Goal: Entertainment & Leisure: Consume media (video, audio)

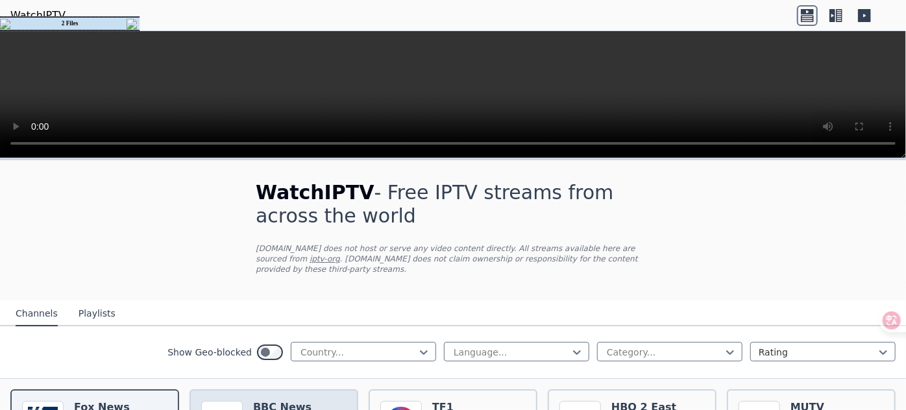
scroll to position [58, 0]
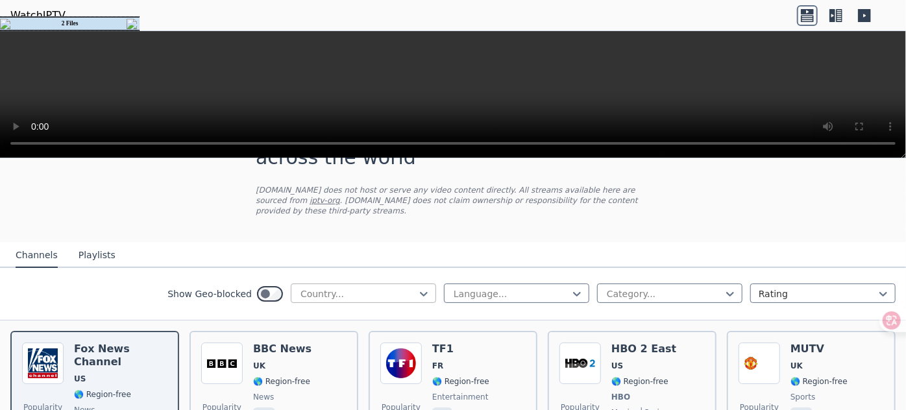
click at [381, 297] on div at bounding box center [358, 294] width 118 height 13
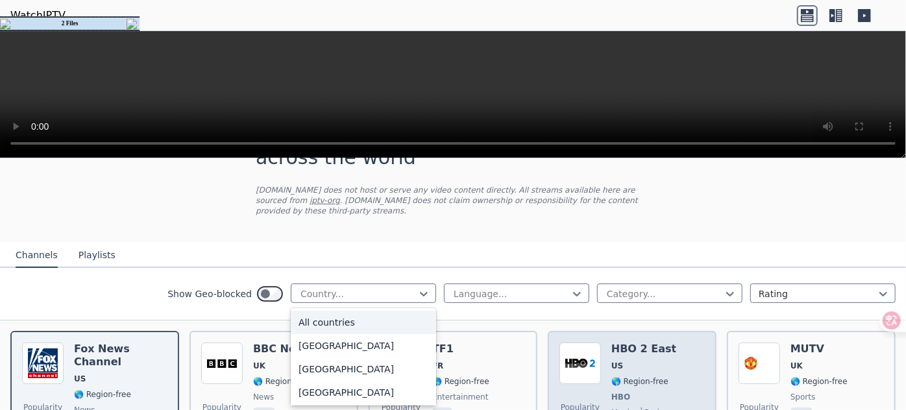
click at [629, 353] on h6 "HBO 2 East" at bounding box center [644, 349] width 65 height 13
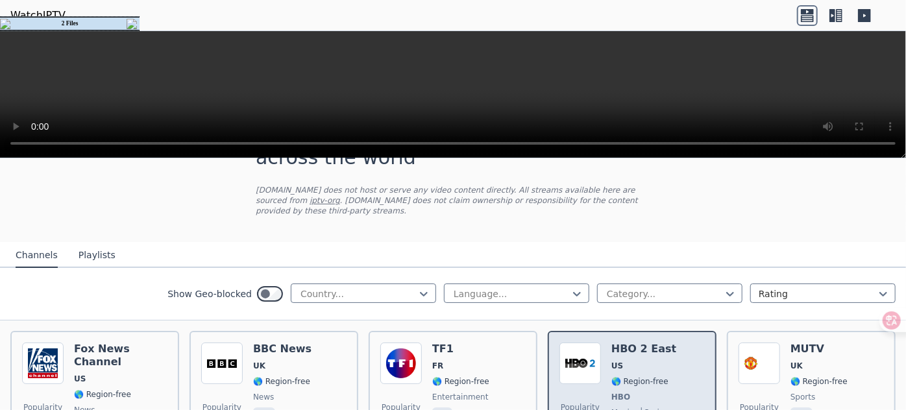
click at [629, 353] on h6 "HBO 2 East" at bounding box center [644, 349] width 65 height 13
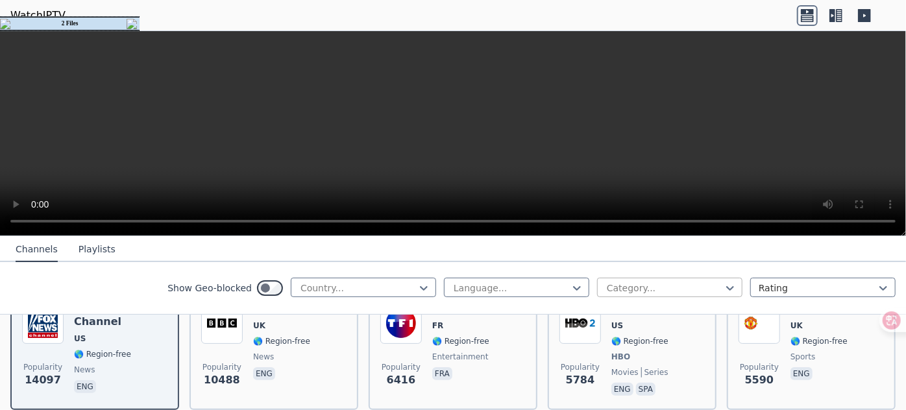
scroll to position [236, 0]
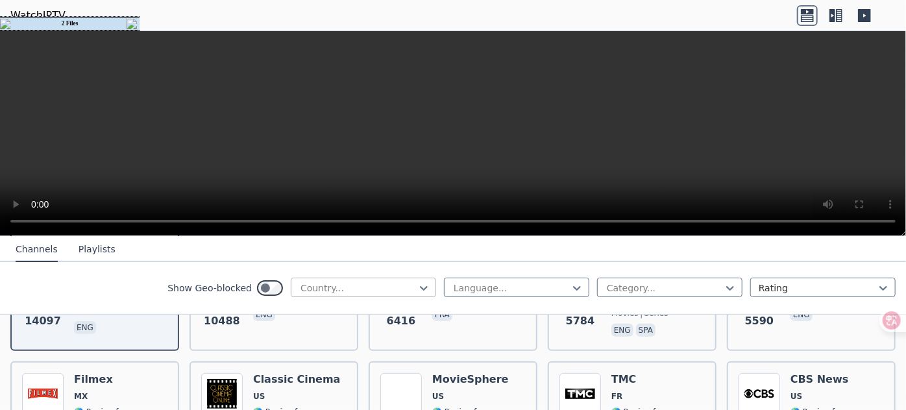
click at [391, 288] on div at bounding box center [358, 288] width 118 height 13
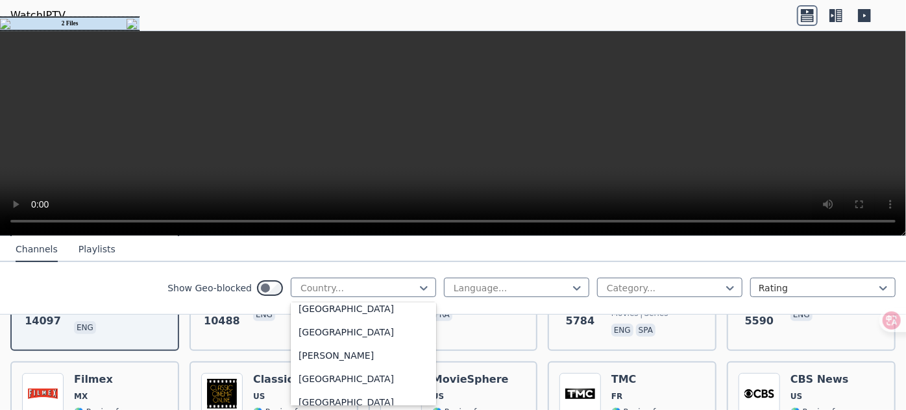
scroll to position [885, 0]
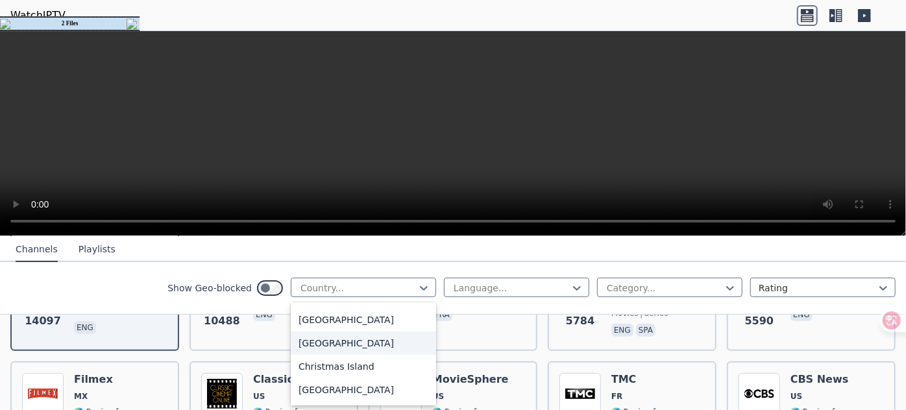
click at [303, 345] on div "[GEOGRAPHIC_DATA]" at bounding box center [363, 343] width 145 height 23
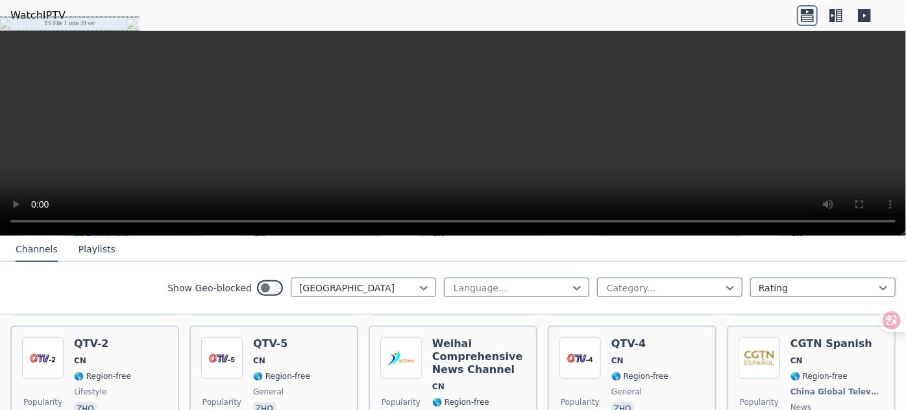
scroll to position [767, 0]
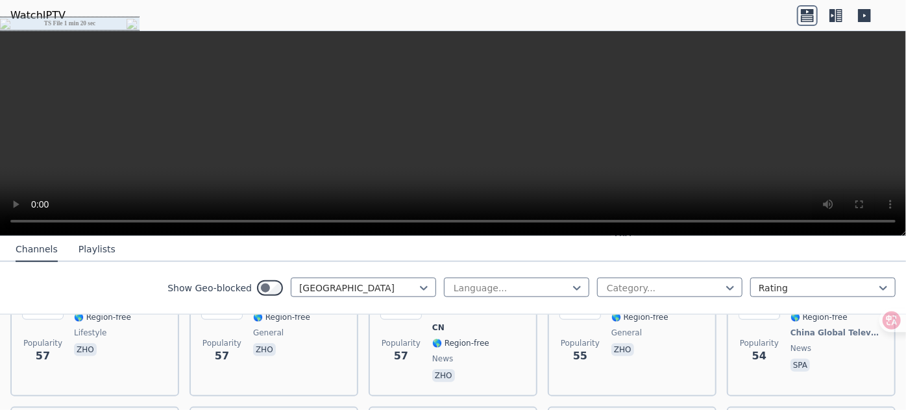
click at [88, 251] on button "Playlists" at bounding box center [97, 250] width 37 height 25
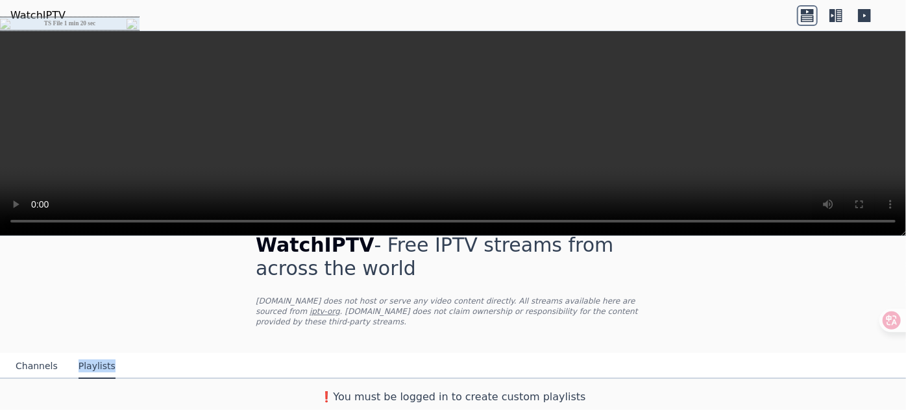
click at [88, 251] on div "WatchIPTV - Free IPTV streams from across the world [DOMAIN_NAME] does not host…" at bounding box center [453, 311] width 906 height 197
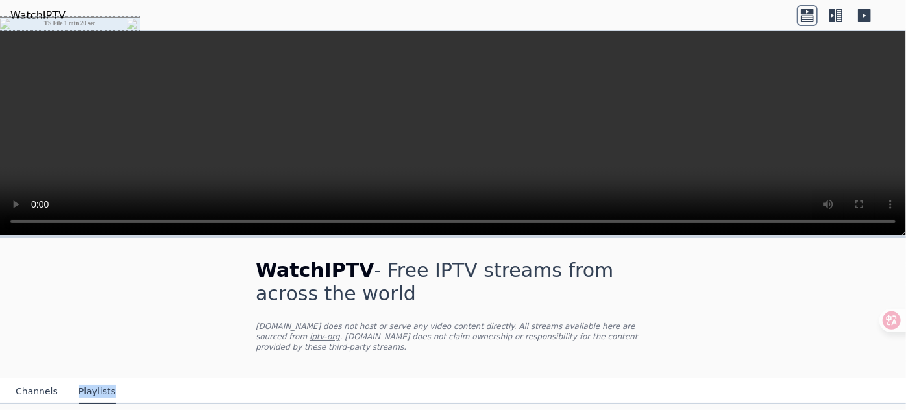
scroll to position [25, 0]
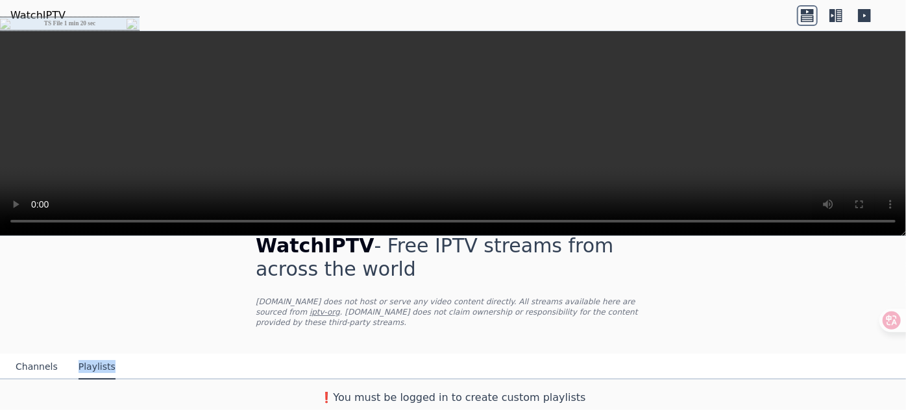
click at [22, 370] on button "Channels" at bounding box center [37, 367] width 42 height 25
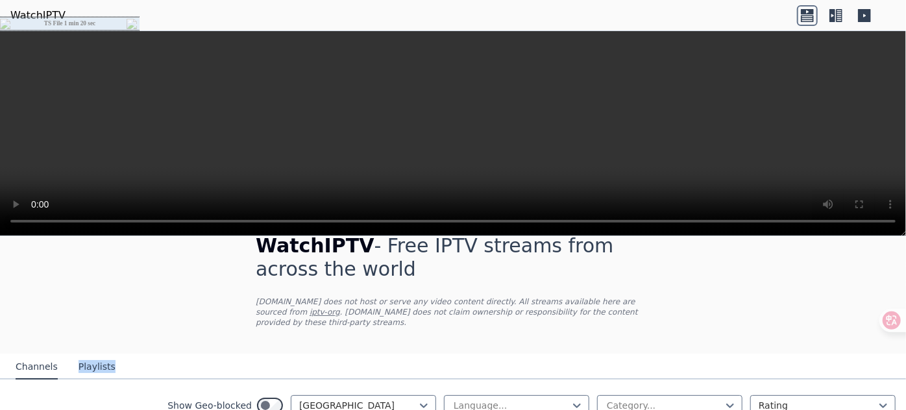
click at [99, 365] on button "Playlists" at bounding box center [97, 367] width 37 height 25
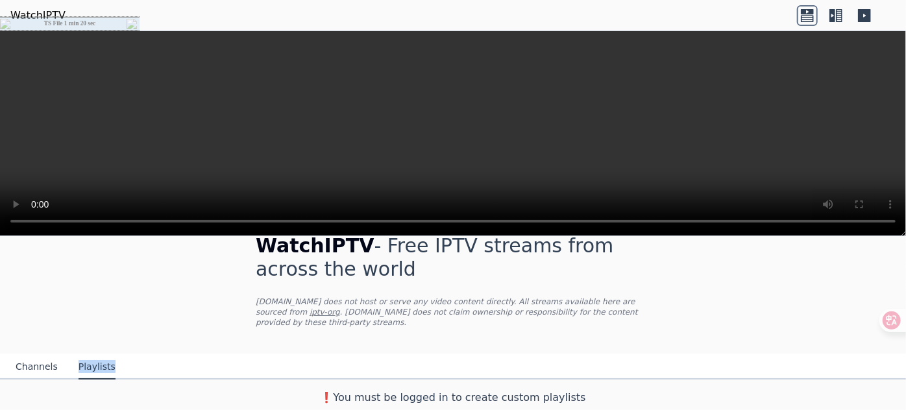
click at [25, 368] on button "Channels" at bounding box center [37, 367] width 42 height 25
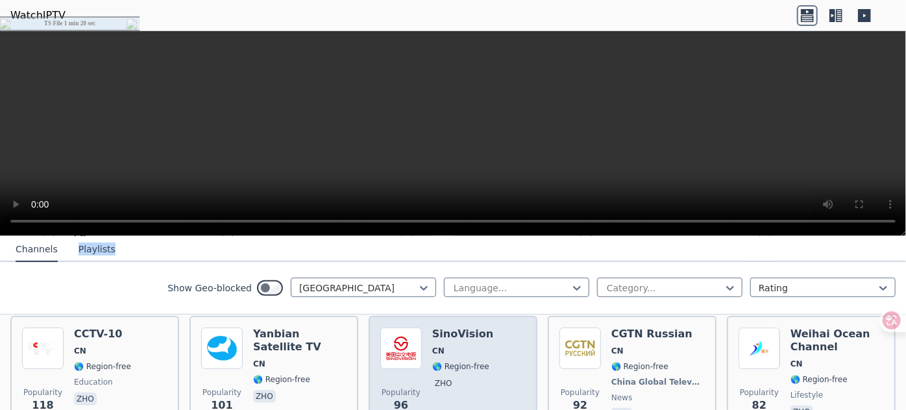
scroll to position [0, 0]
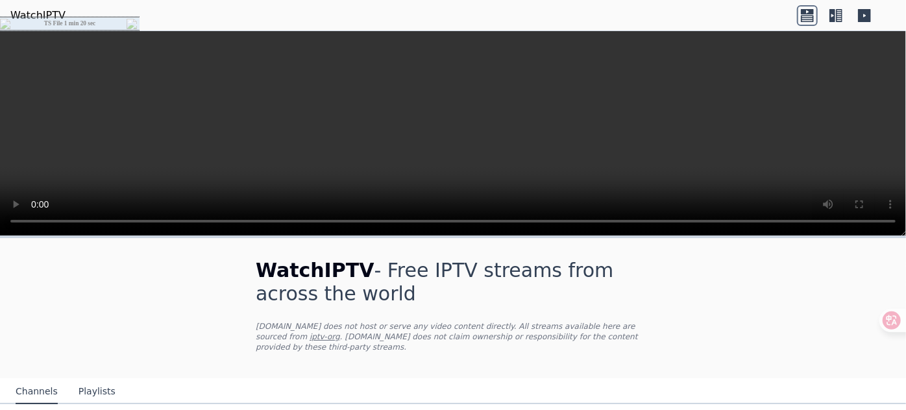
click at [842, 18] on icon at bounding box center [839, 15] width 6 height 13
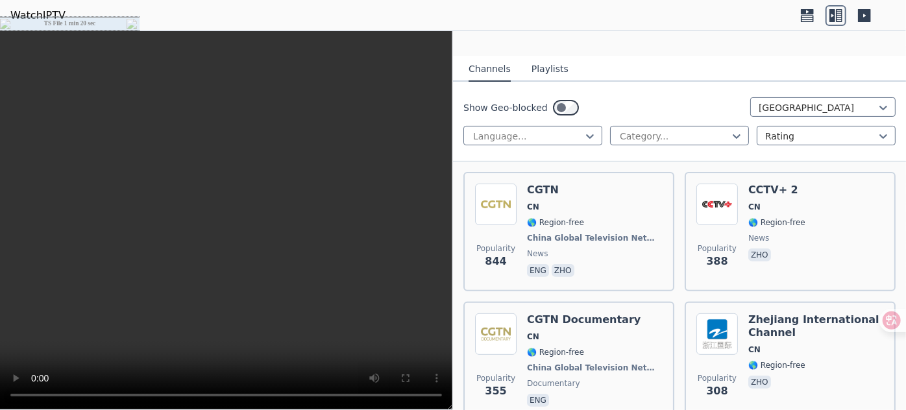
scroll to position [177, 0]
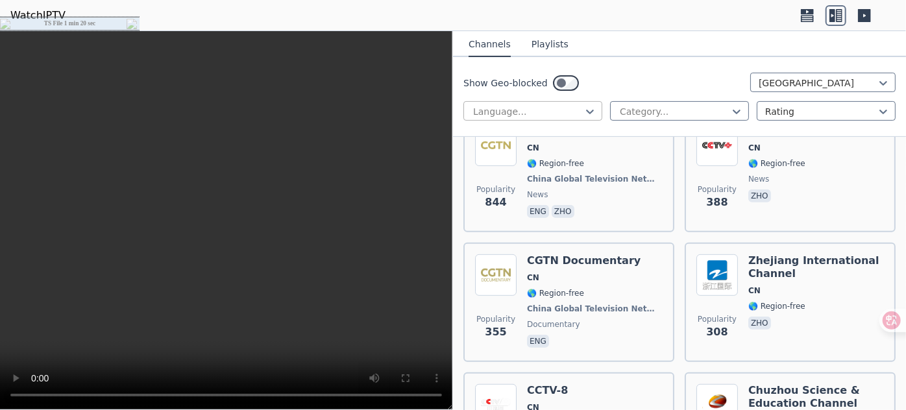
click at [562, 114] on div at bounding box center [528, 111] width 112 height 13
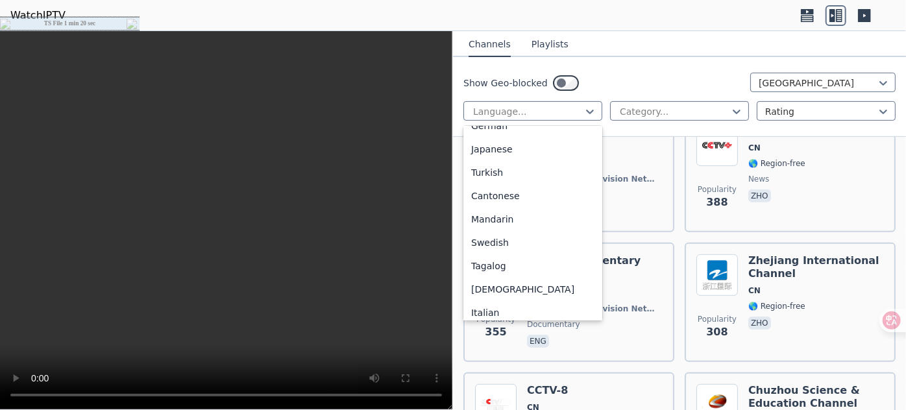
scroll to position [324, 0]
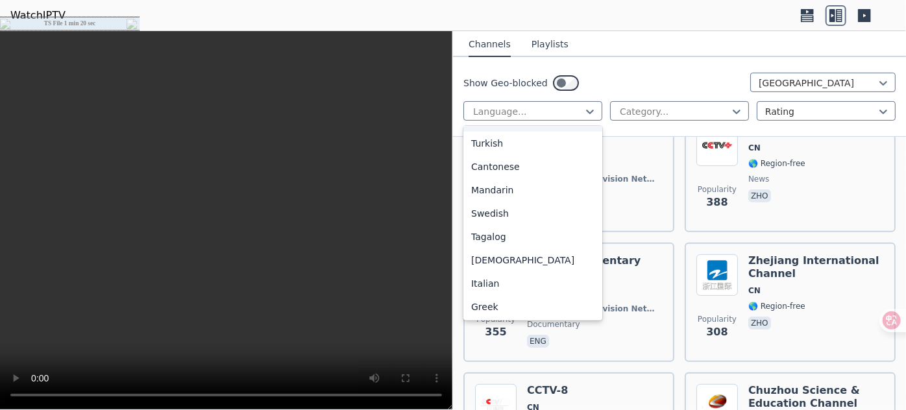
click at [611, 18] on header "WatchIPTV" at bounding box center [453, 15] width 906 height 31
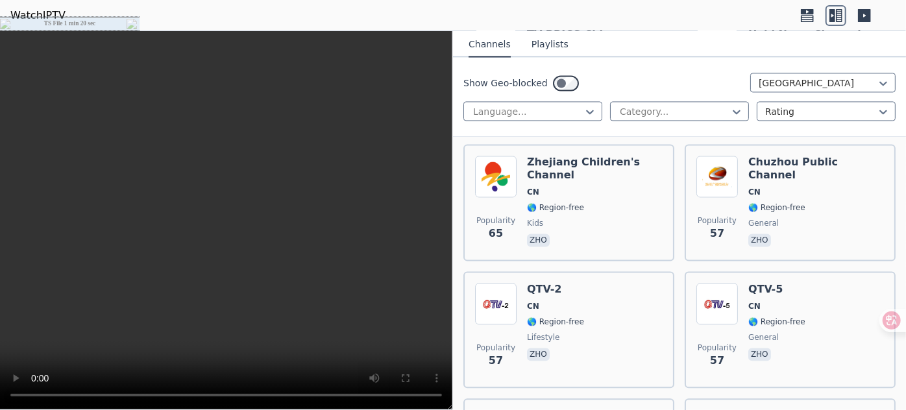
scroll to position [1357, 0]
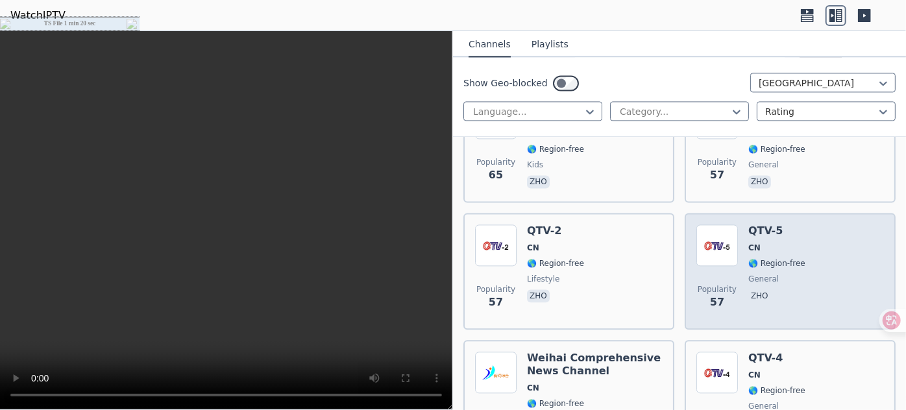
click at [710, 236] on img at bounding box center [718, 246] width 42 height 42
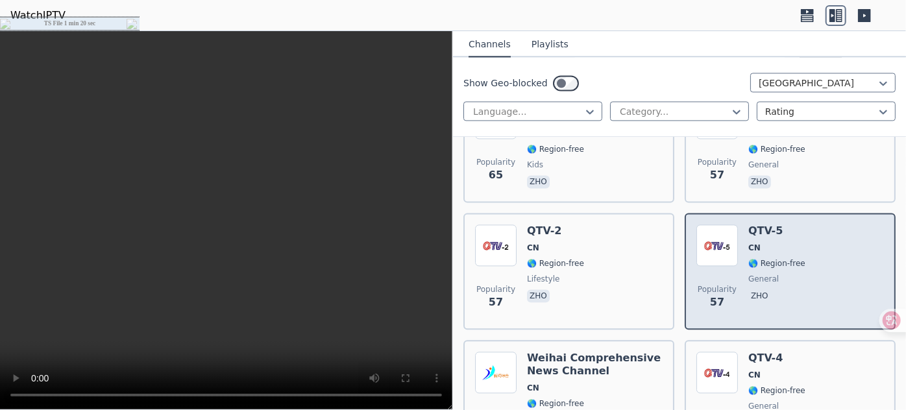
click at [710, 236] on img at bounding box center [718, 246] width 42 height 42
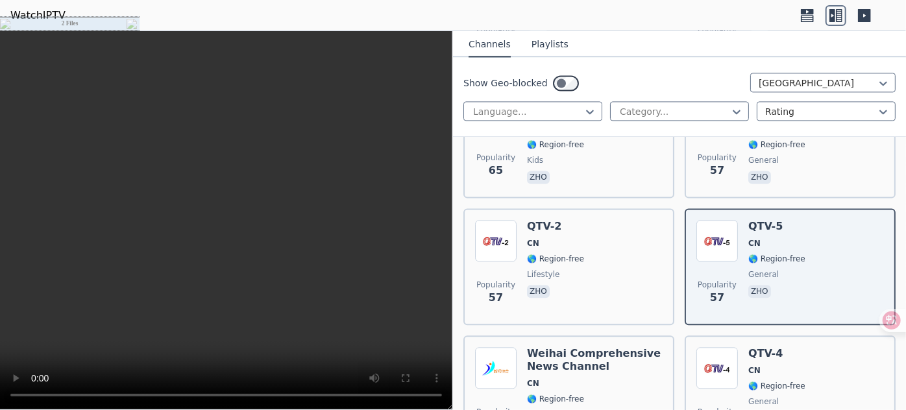
scroll to position [1302, 0]
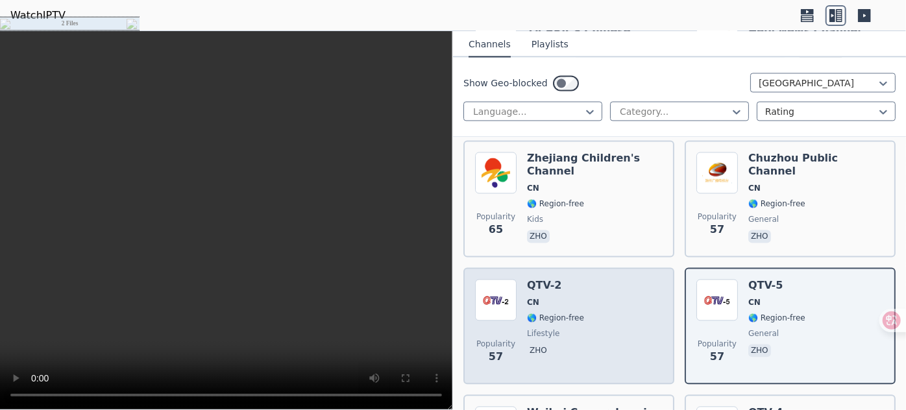
click at [618, 282] on div "Popularity 57 QTV-2 CN 🌎 Region-free lifestyle zho" at bounding box center [569, 325] width 188 height 93
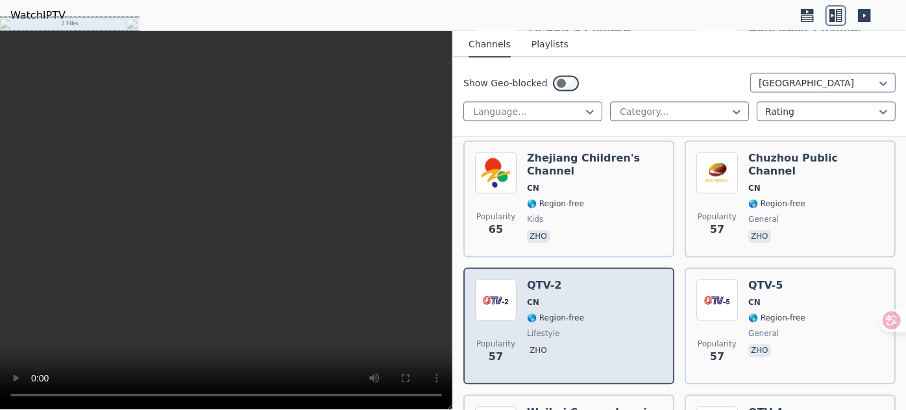
click at [501, 280] on img at bounding box center [496, 300] width 42 height 42
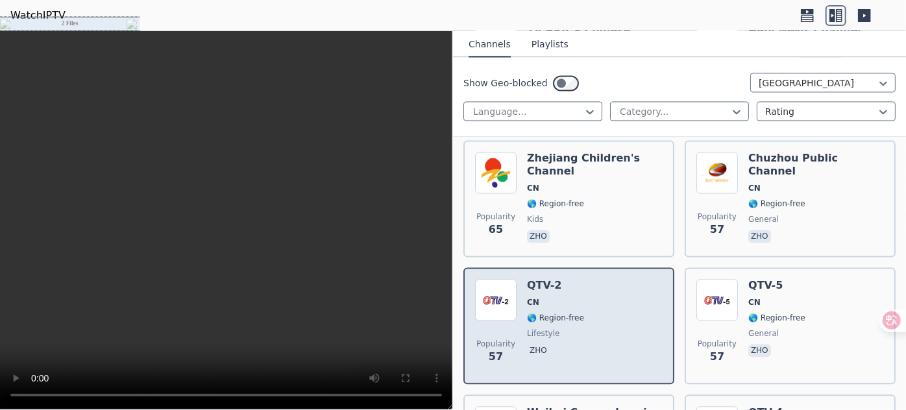
click at [593, 291] on div "Popularity 57 QTV-2 CN 🌎 Region-free lifestyle zho" at bounding box center [569, 325] width 188 height 93
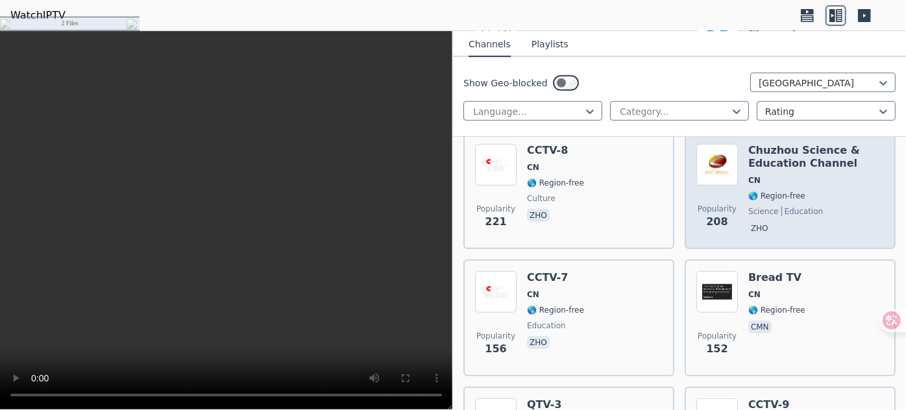
scroll to position [358, 0]
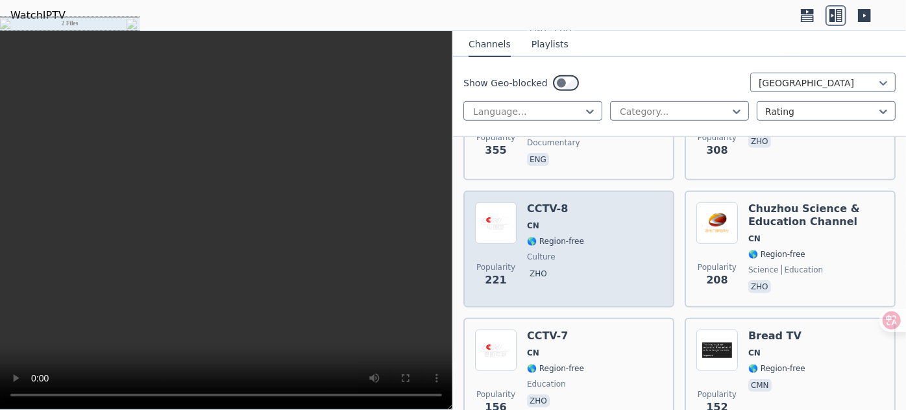
click at [587, 248] on div "Popularity 221 CCTV-8 CN 🌎 Region-free culture zho" at bounding box center [569, 249] width 188 height 93
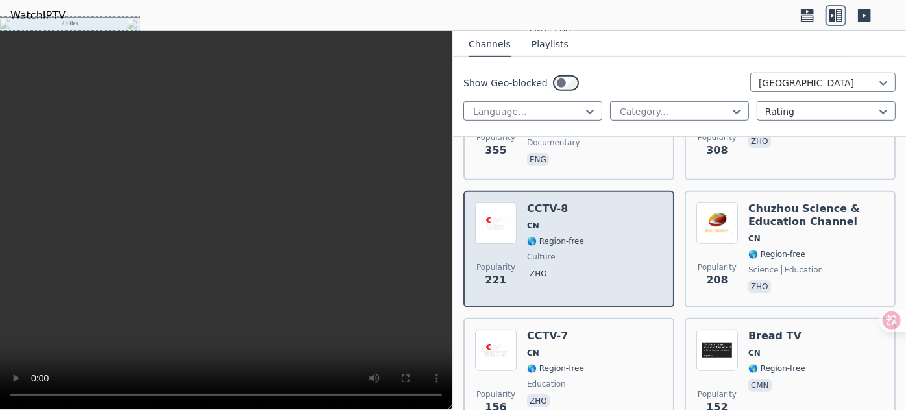
click at [588, 248] on div "Popularity 221 CCTV-8 CN 🌎 Region-free culture zho" at bounding box center [569, 249] width 188 height 93
click at [500, 205] on img at bounding box center [496, 224] width 42 height 42
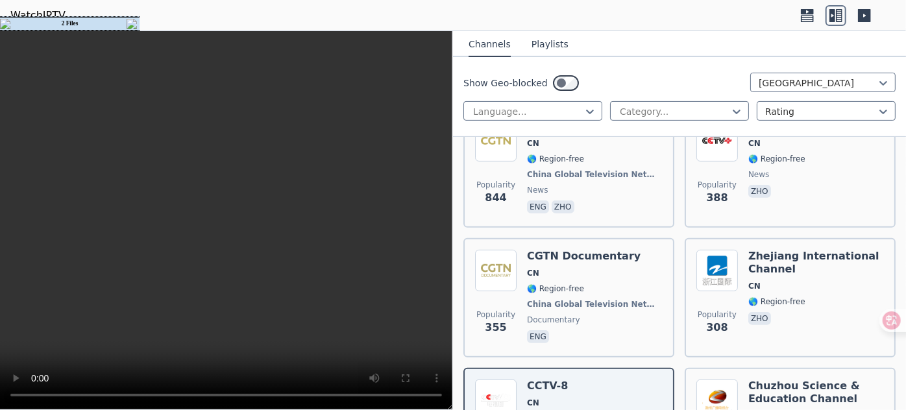
scroll to position [122, 0]
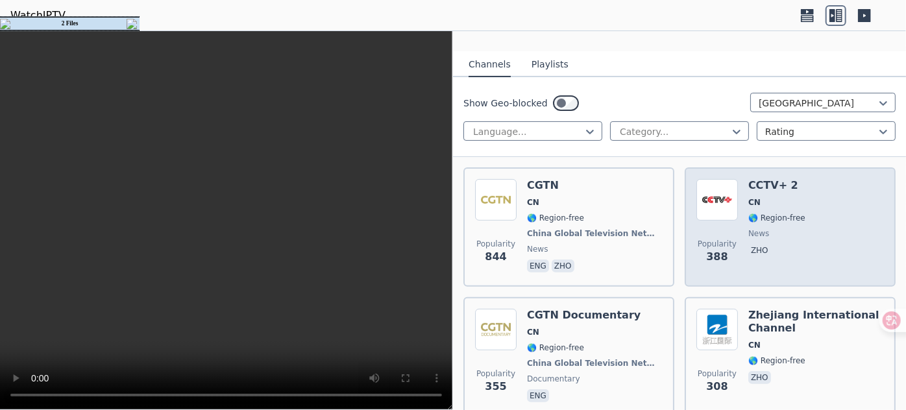
click at [771, 203] on span "CN" at bounding box center [776, 202] width 57 height 10
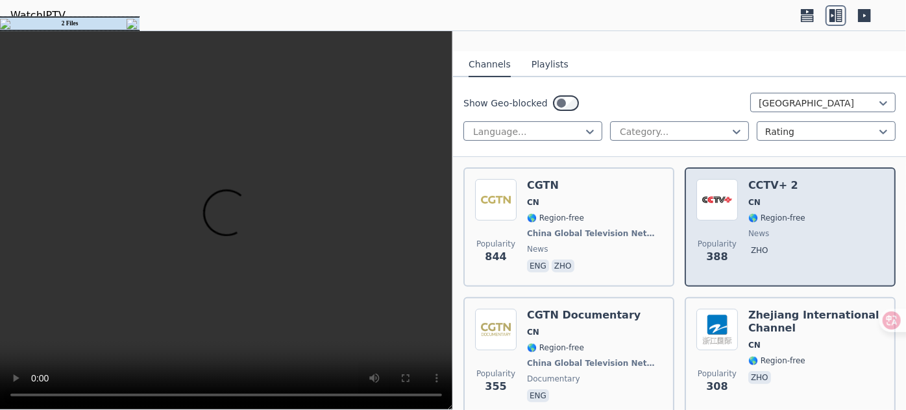
click at [771, 203] on span "CN" at bounding box center [776, 202] width 57 height 10
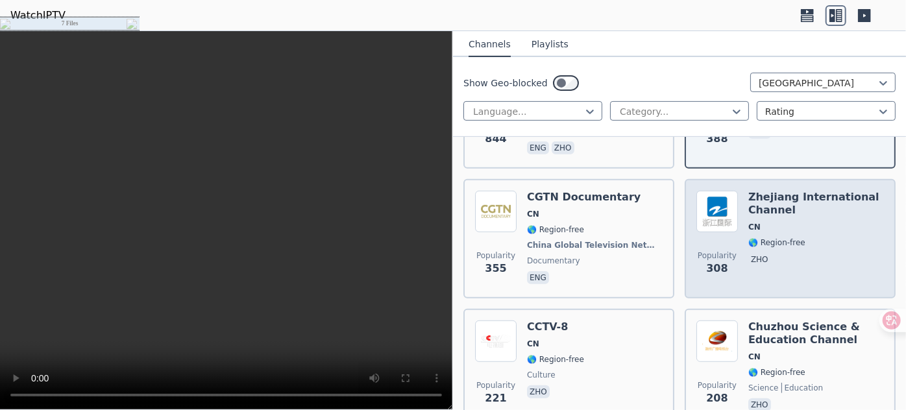
scroll to position [299, 0]
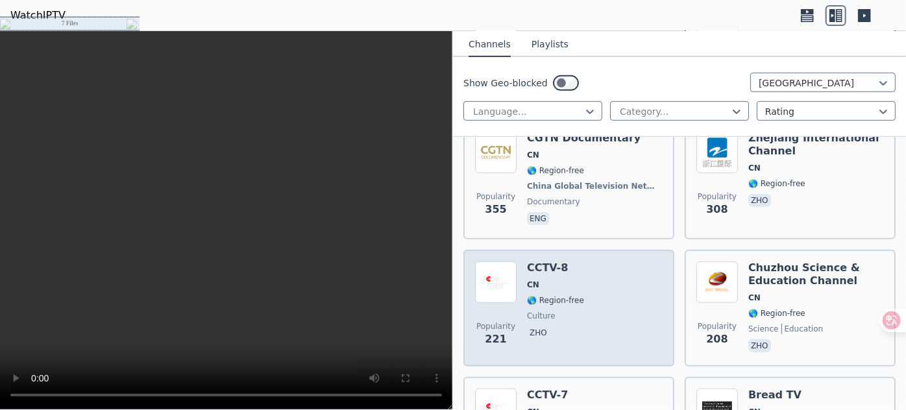
click at [567, 305] on div "CCTV-8 CN 🌎 Region-free culture zho" at bounding box center [555, 308] width 57 height 93
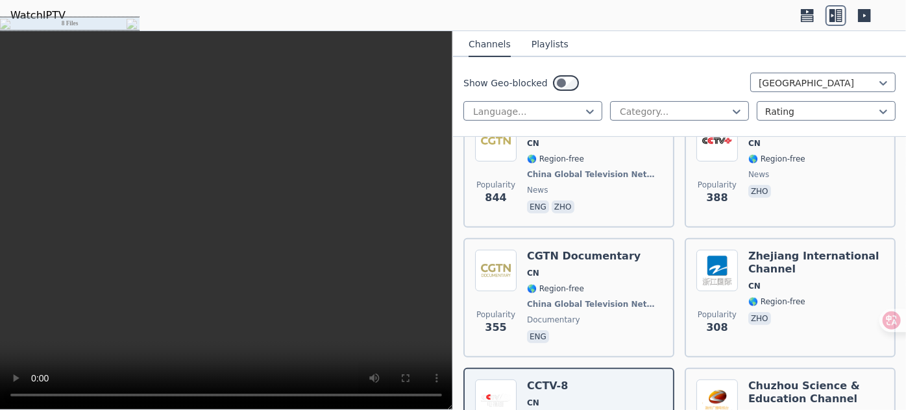
scroll to position [476, 0]
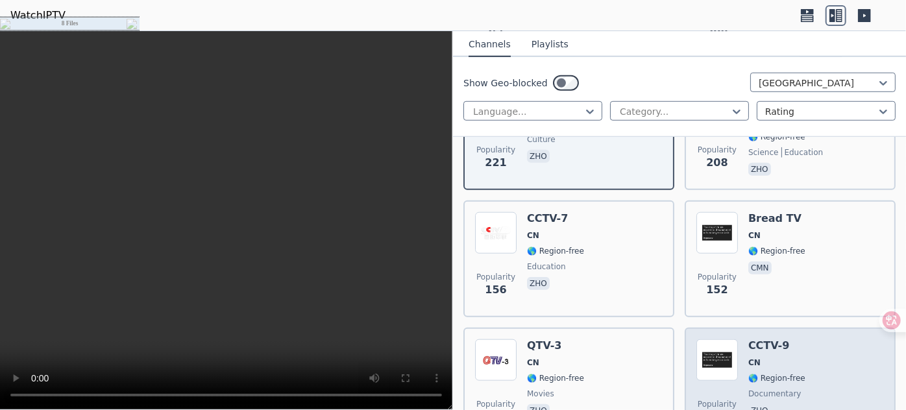
click at [800, 354] on div "Popularity 135 CCTV-9 CN 🌎 Region-free documentary zho" at bounding box center [791, 386] width 188 height 93
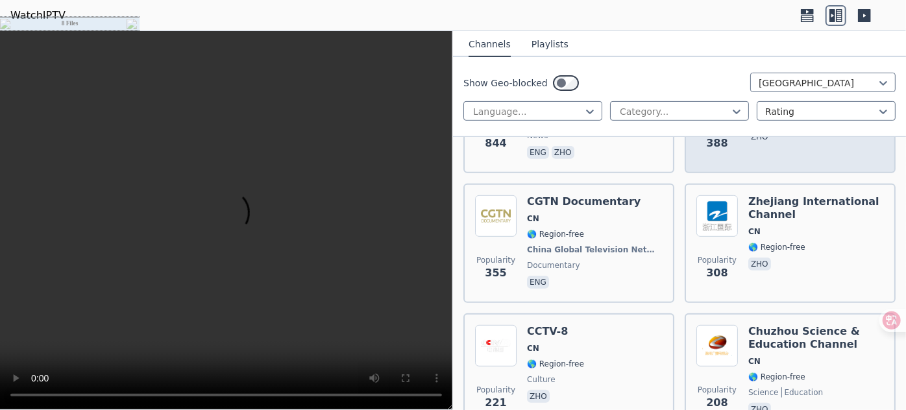
scroll to position [295, 0]
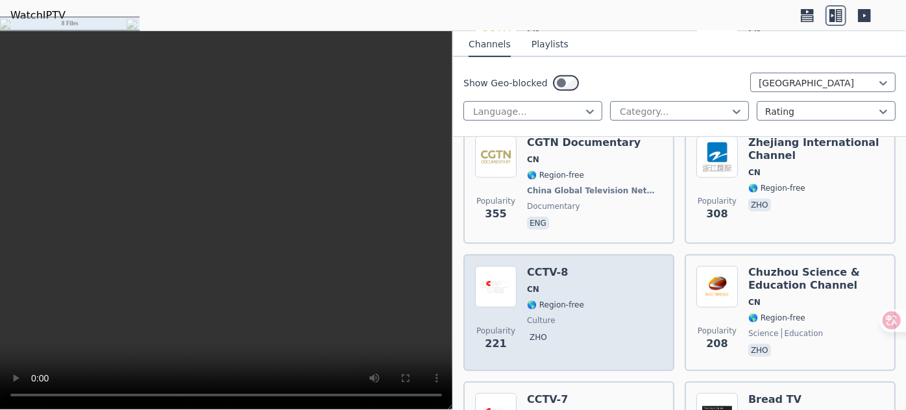
drag, startPoint x: 616, startPoint y: 310, endPoint x: 609, endPoint y: 309, distance: 7.2
